Goal: Task Accomplishment & Management: Use online tool/utility

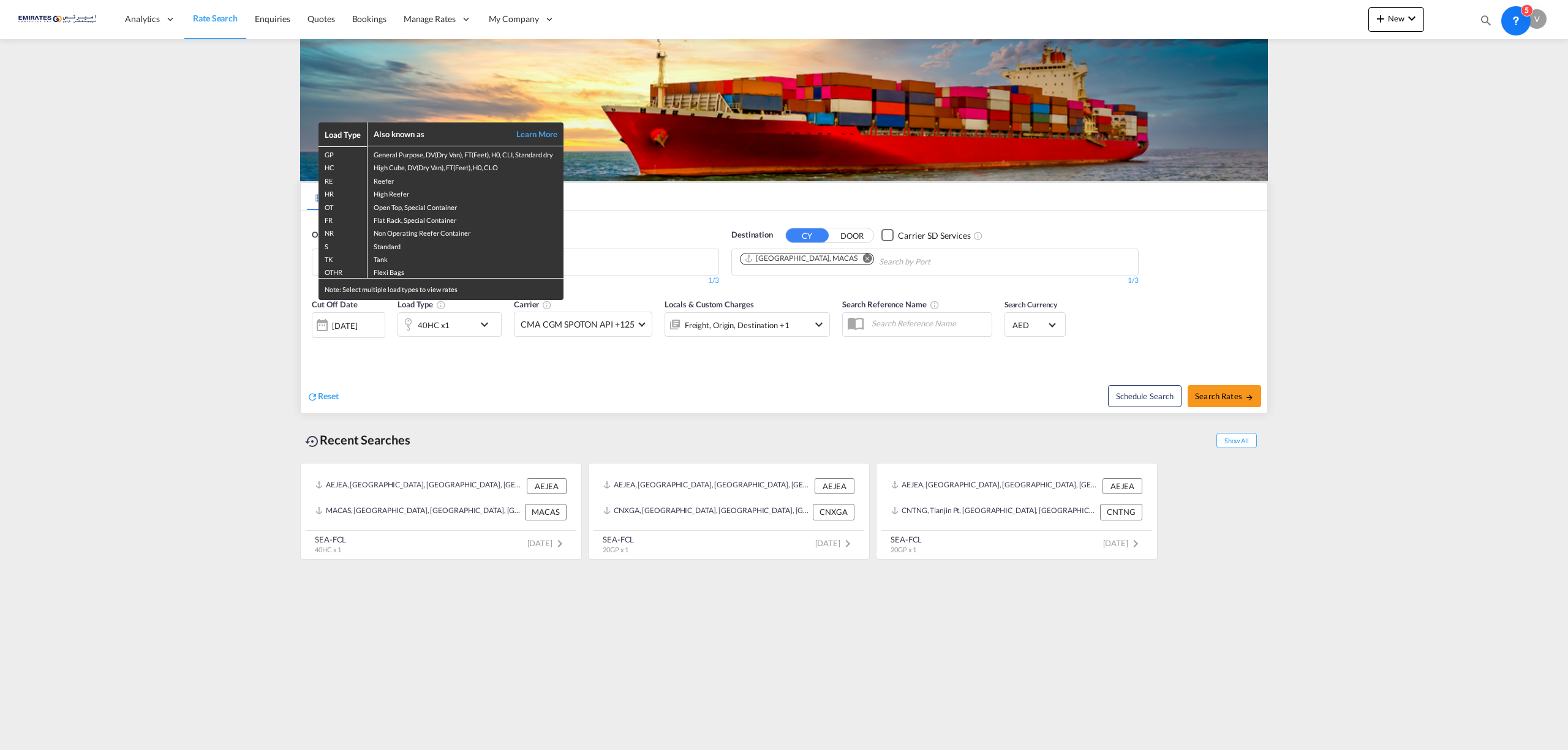
click at [1416, 14] on div "Load Type Also known as Learn More GP General Purpose, DV(Dry Van), FT(Feet), H…" at bounding box center [784, 375] width 1568 height 750
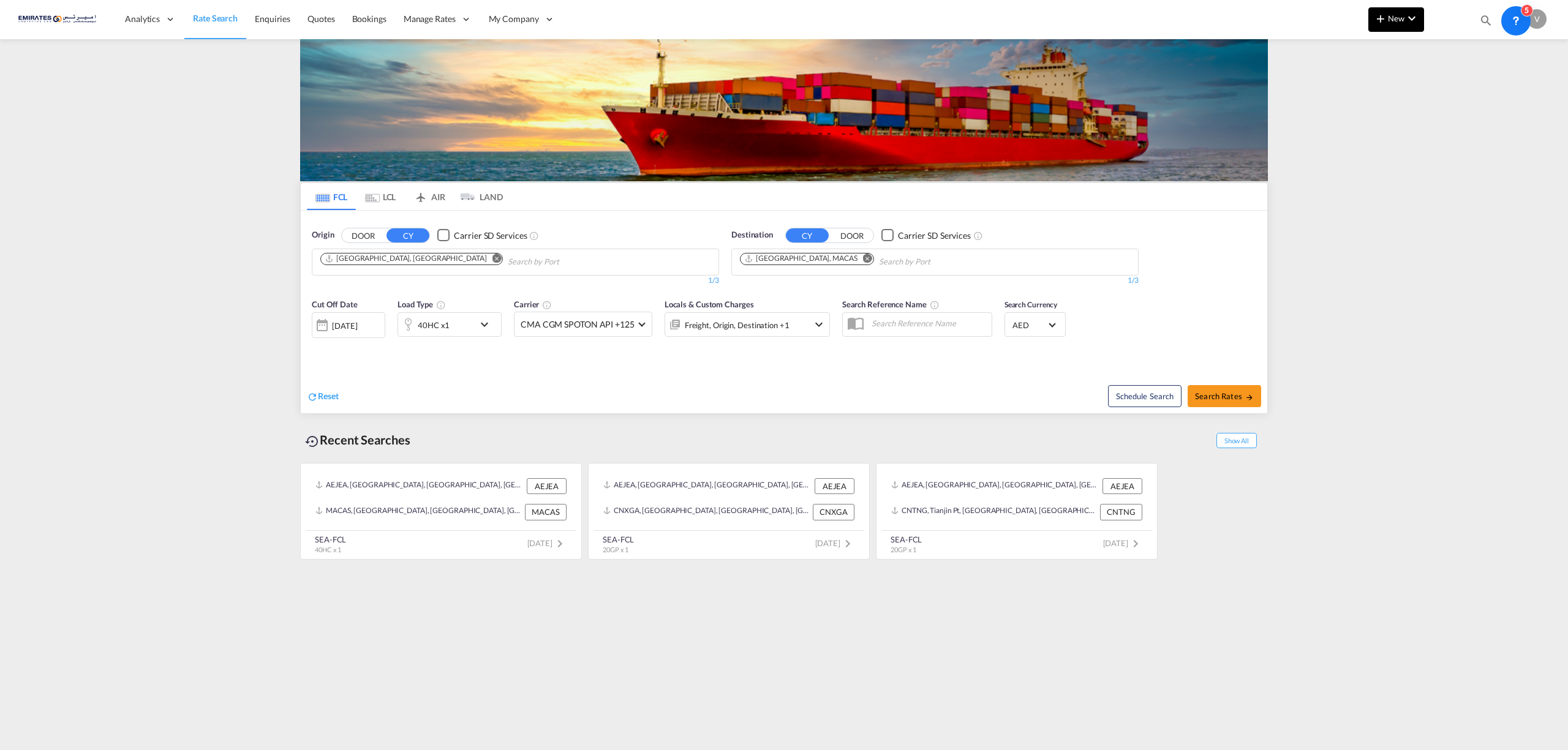
click at [1404, 20] on md-icon "icon-chevron-down" at bounding box center [1412, 18] width 14 height 14
click at [1446, 47] on span "Ratecard" at bounding box center [1446, 52] width 14 height 25
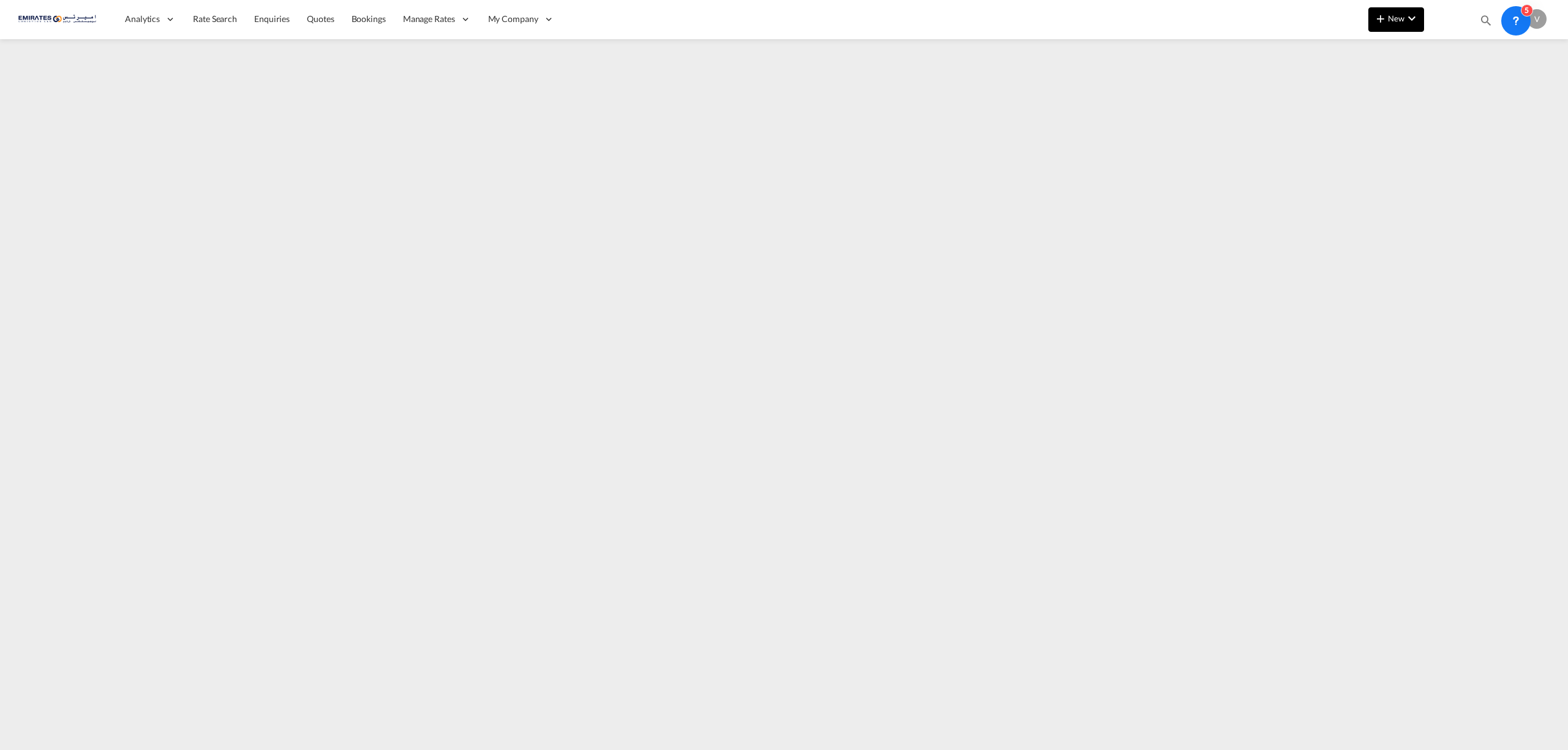
click at [1409, 12] on md-icon "icon-chevron-down" at bounding box center [1412, 18] width 14 height 14
click at [1390, 52] on div "Rates" at bounding box center [1382, 52] width 49 height 30
click at [1453, 51] on span "Ratecard" at bounding box center [1446, 52] width 14 height 25
click at [1409, 22] on md-icon "icon-chevron-down" at bounding box center [1412, 18] width 14 height 14
click at [1453, 90] on span "Ratesheet" at bounding box center [1446, 92] width 14 height 25
